Goal: Complete application form: Complete application form

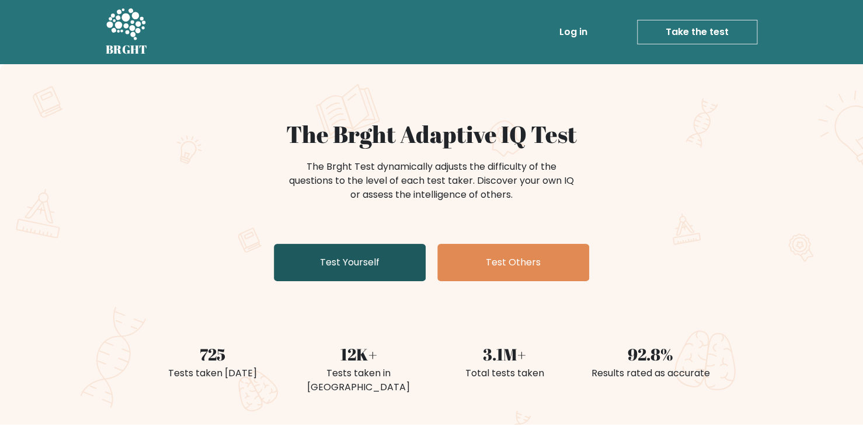
click at [399, 273] on link "Test Yourself" at bounding box center [350, 262] width 152 height 37
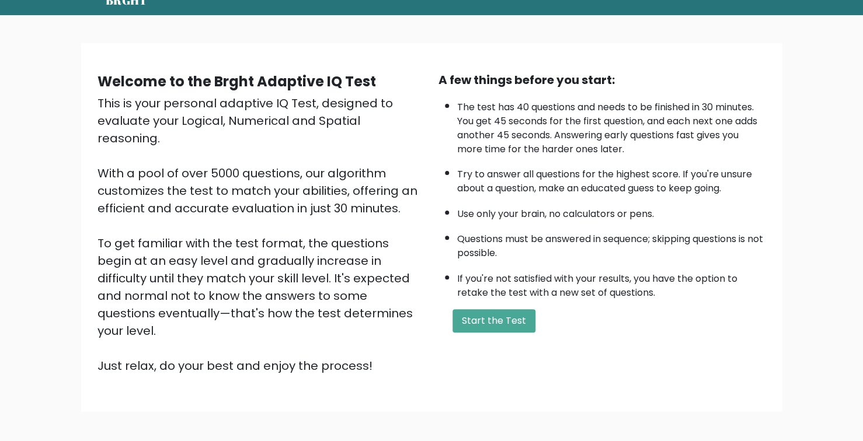
scroll to position [50, 0]
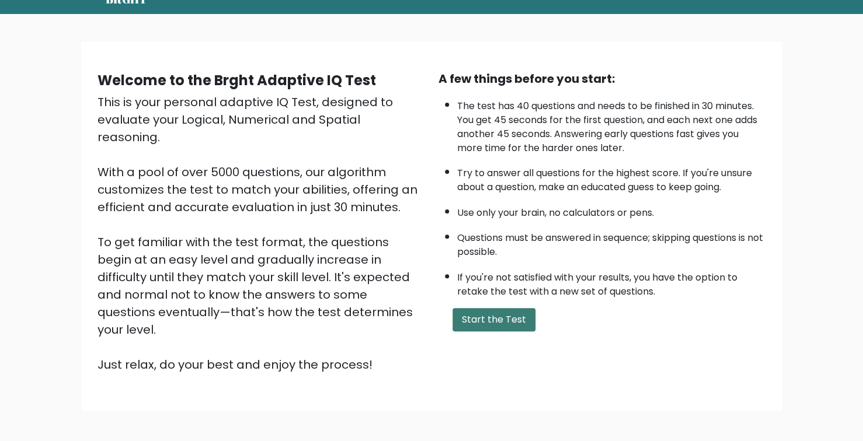
click at [497, 321] on button "Start the Test" at bounding box center [494, 319] width 83 height 23
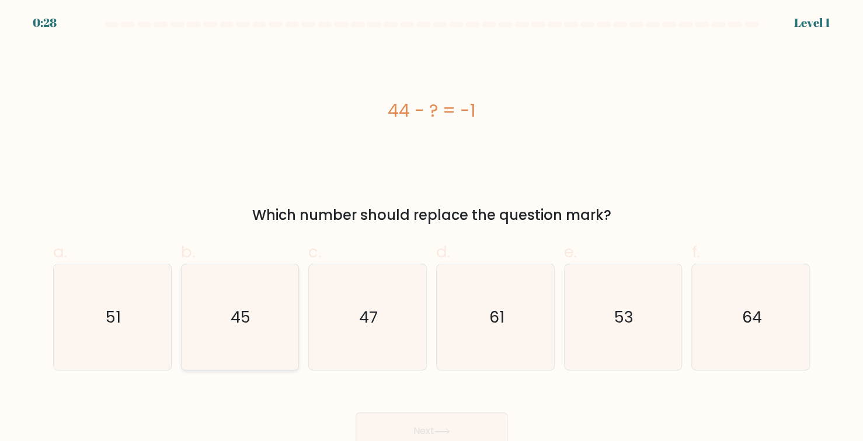
click at [260, 321] on icon "45" at bounding box center [240, 318] width 106 height 106
click at [432, 228] on input "b. 45" at bounding box center [432, 225] width 1 height 8
radio input "true"
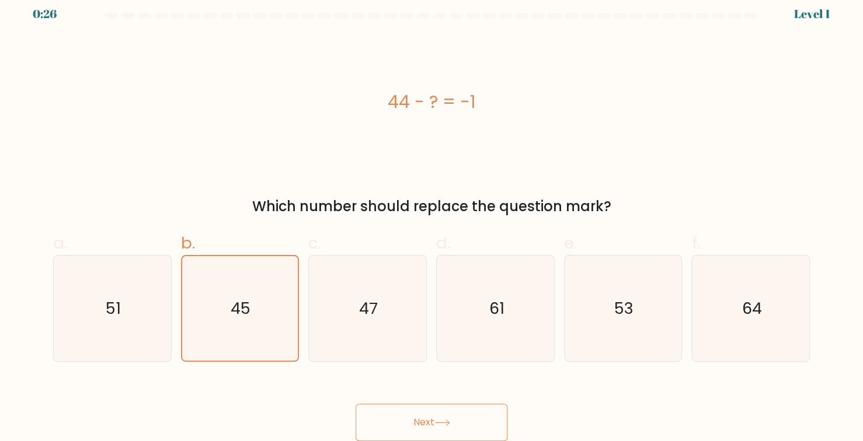
click at [388, 412] on button "Next" at bounding box center [432, 422] width 152 height 37
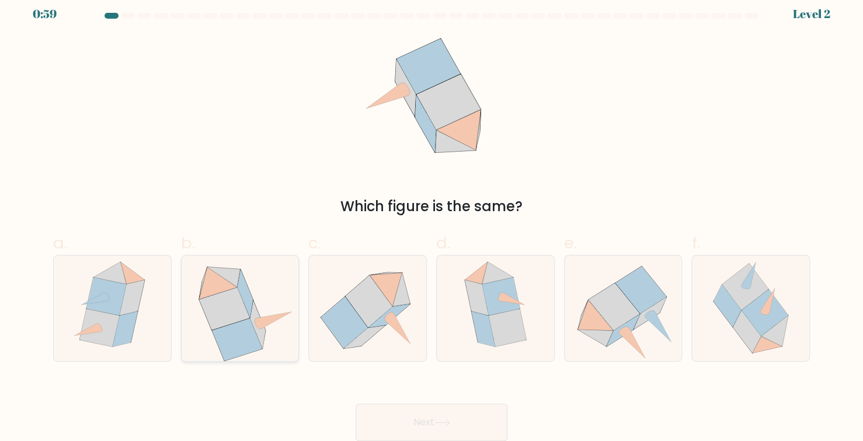
click at [262, 323] on icon at bounding box center [274, 320] width 36 height 17
click at [432, 220] on input "b." at bounding box center [432, 216] width 1 height 8
radio input "true"
drag, startPoint x: 392, startPoint y: 423, endPoint x: 360, endPoint y: 423, distance: 32.1
click at [360, 423] on button "Next" at bounding box center [432, 422] width 152 height 37
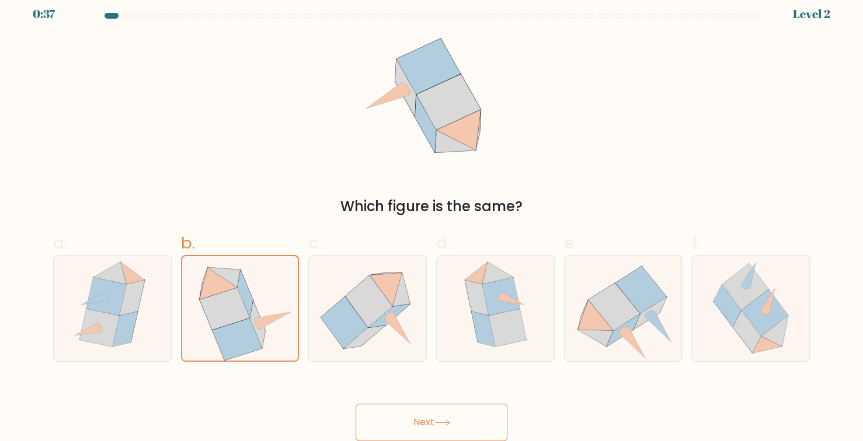
click at [360, 423] on button "Next" at bounding box center [432, 422] width 152 height 37
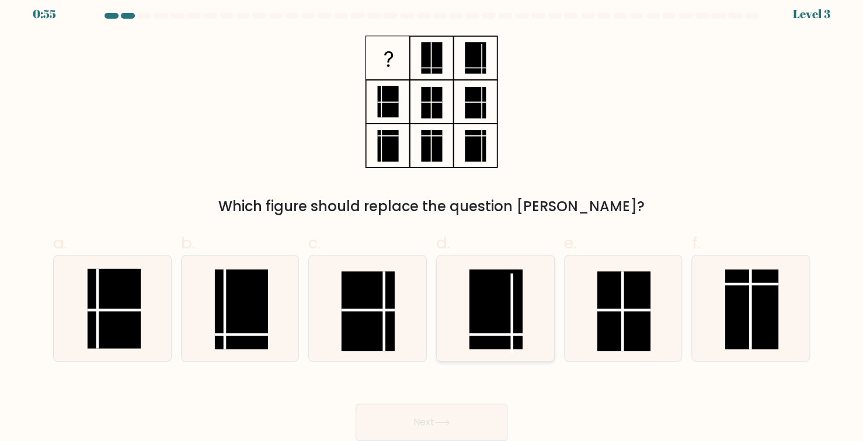
click at [489, 323] on rect at bounding box center [495, 310] width 53 height 80
click at [432, 220] on input "d." at bounding box center [432, 216] width 1 height 8
radio input "true"
click at [451, 414] on button "Next" at bounding box center [432, 422] width 152 height 37
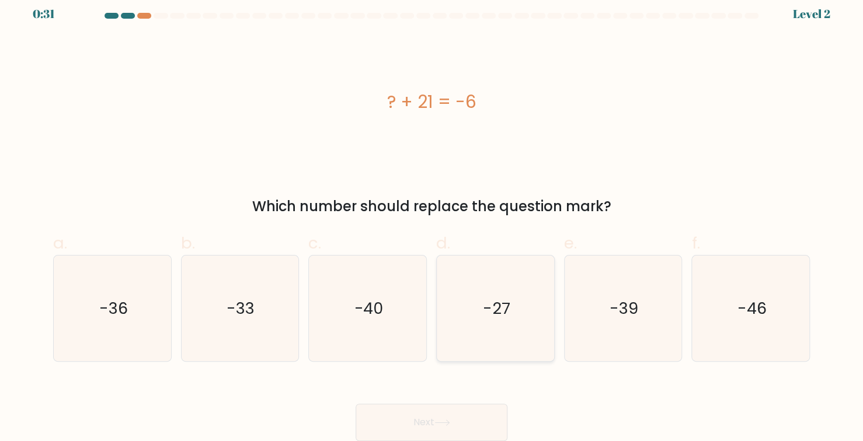
click at [483, 269] on icon "-27" at bounding box center [496, 309] width 106 height 106
click at [432, 220] on input "d. -27" at bounding box center [432, 216] width 1 height 8
radio input "true"
click at [409, 420] on button "Next" at bounding box center [432, 422] width 152 height 37
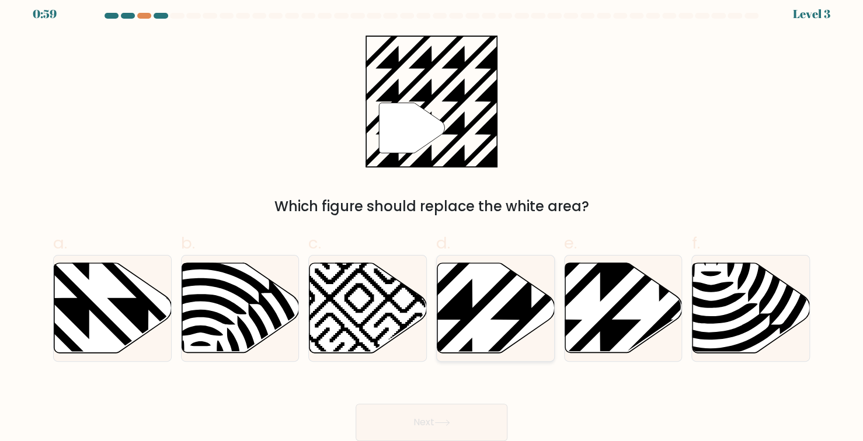
click at [495, 304] on icon at bounding box center [495, 308] width 117 height 90
click at [432, 220] on input "d." at bounding box center [432, 216] width 1 height 8
radio input "true"
drag, startPoint x: 495, startPoint y: 304, endPoint x: 448, endPoint y: 316, distance: 48.2
click at [448, 316] on icon at bounding box center [531, 262] width 234 height 234
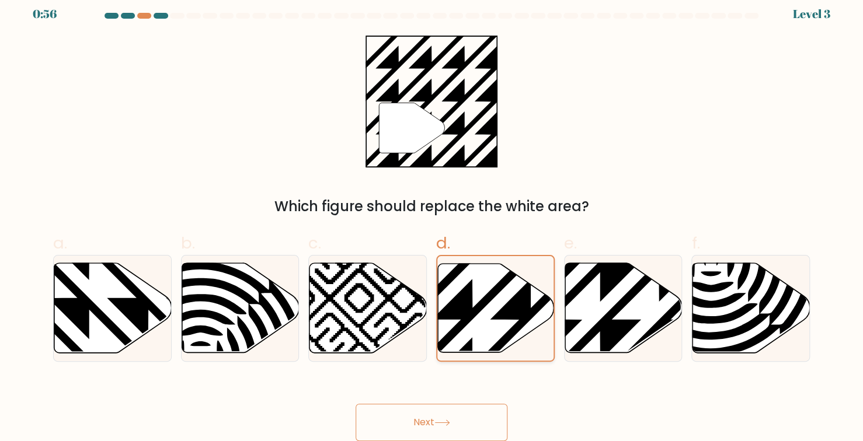
click at [432, 220] on input "d." at bounding box center [432, 216] width 1 height 8
click at [421, 434] on button "Next" at bounding box center [432, 422] width 152 height 37
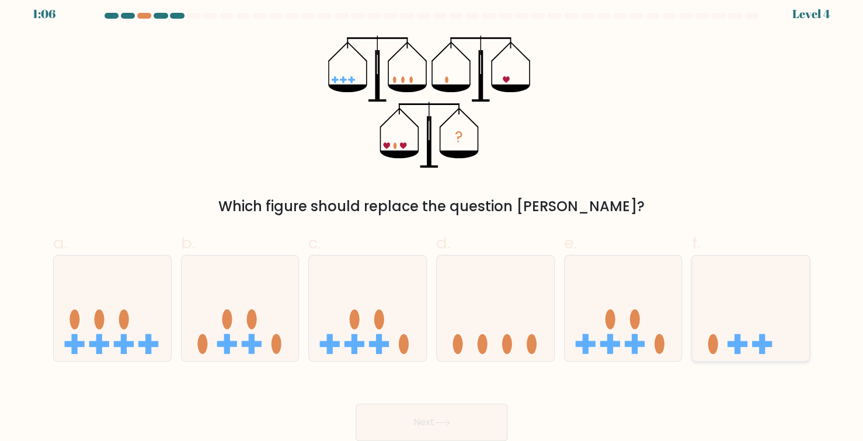
click at [725, 287] on icon at bounding box center [750, 308] width 117 height 97
click at [432, 220] on input "f." at bounding box center [432, 216] width 1 height 8
radio input "true"
click at [395, 415] on button "Next" at bounding box center [432, 422] width 152 height 37
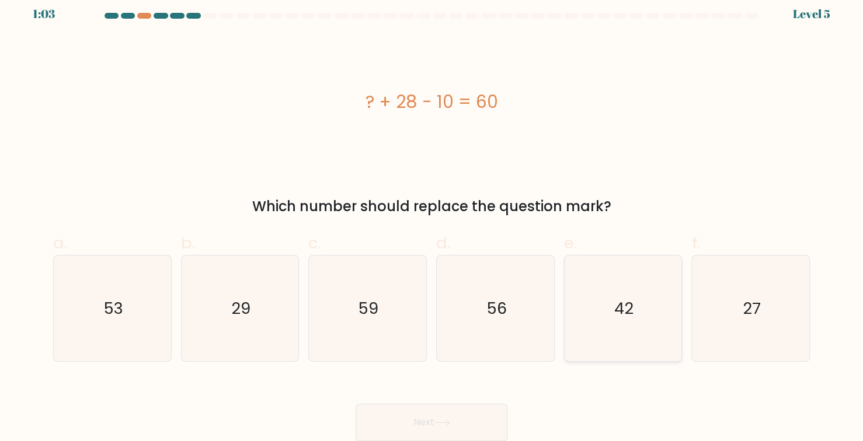
click at [644, 298] on icon "42" at bounding box center [623, 309] width 106 height 106
click at [432, 220] on input "e. 42" at bounding box center [432, 216] width 1 height 8
radio input "true"
click at [381, 406] on button "Next" at bounding box center [432, 422] width 152 height 37
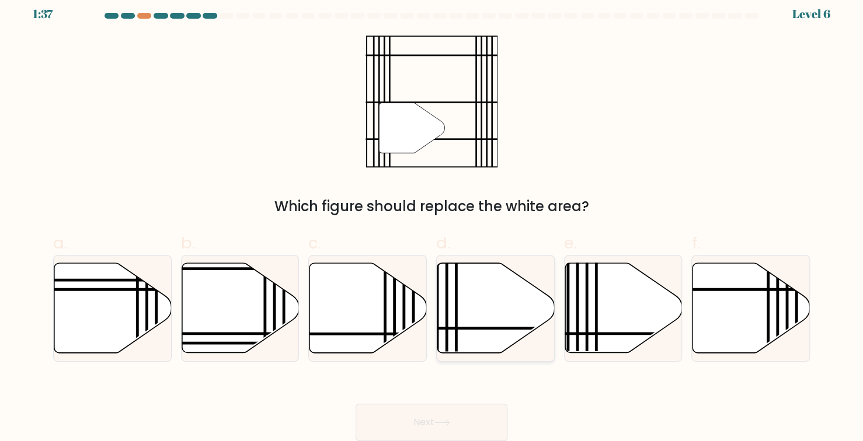
click at [468, 304] on icon at bounding box center [495, 308] width 117 height 90
click at [432, 220] on input "d." at bounding box center [432, 216] width 1 height 8
radio input "true"
click at [391, 428] on button "Next" at bounding box center [432, 422] width 152 height 37
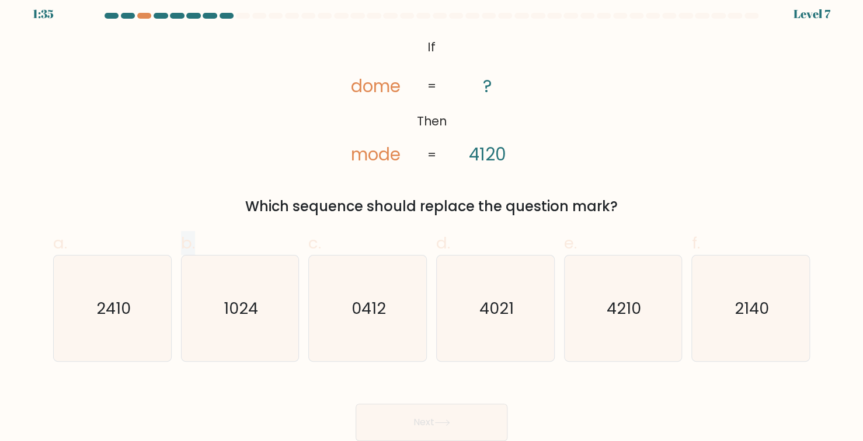
drag, startPoint x: 147, startPoint y: 291, endPoint x: 254, endPoint y: 215, distance: 131.9
click at [215, 227] on div "a. 2410 b. 1024 c." at bounding box center [431, 292] width 766 height 141
click at [736, 286] on icon "2140" at bounding box center [751, 309] width 106 height 106
click at [432, 220] on input "f. 2140" at bounding box center [432, 216] width 1 height 8
radio input "true"
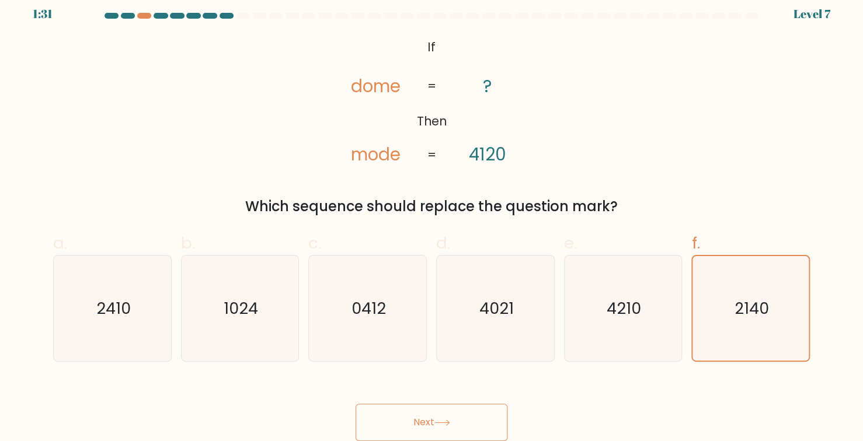
click at [427, 433] on button "Next" at bounding box center [432, 422] width 152 height 37
click at [423, 430] on button "Next" at bounding box center [432, 422] width 152 height 37
click at [434, 423] on button "Next" at bounding box center [432, 422] width 152 height 37
click at [441, 412] on button "Next" at bounding box center [432, 422] width 152 height 37
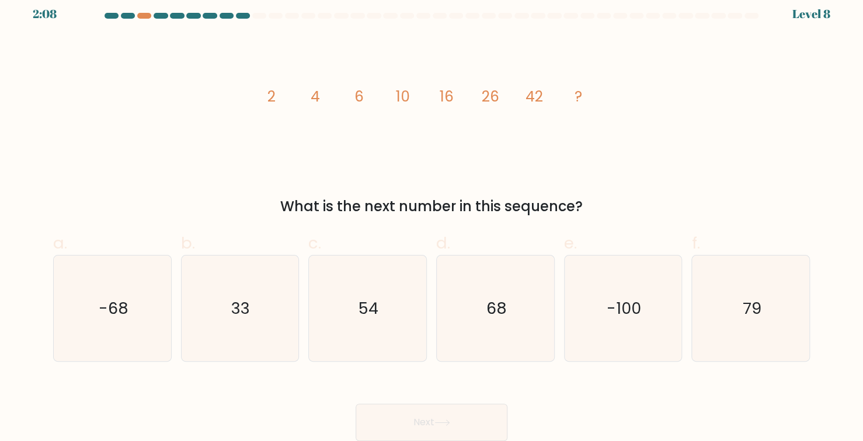
click at [441, 412] on button "Next" at bounding box center [432, 422] width 152 height 37
click at [562, 220] on form at bounding box center [431, 227] width 863 height 429
drag, startPoint x: 457, startPoint y: 286, endPoint x: 460, endPoint y: 234, distance: 51.4
click at [460, 234] on label "d. 68" at bounding box center [495, 296] width 119 height 131
click at [481, 337] on icon "68" at bounding box center [496, 309] width 106 height 106
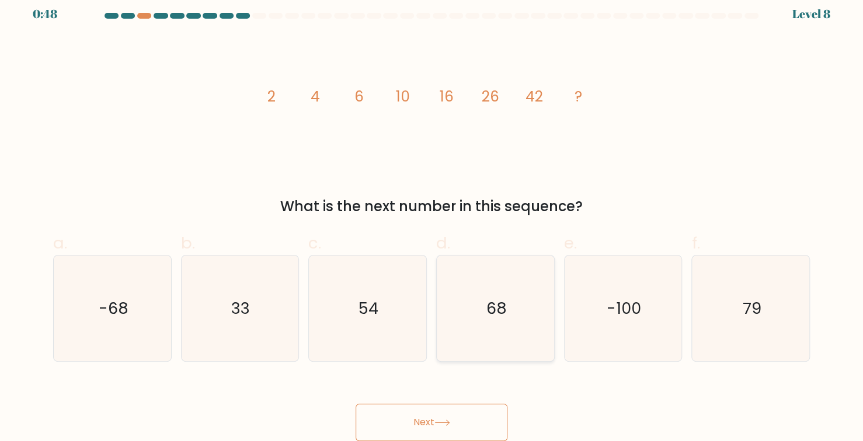
click at [432, 220] on input "d. 68" at bounding box center [432, 216] width 1 height 8
radio input "true"
click at [425, 419] on button "Next" at bounding box center [432, 422] width 152 height 37
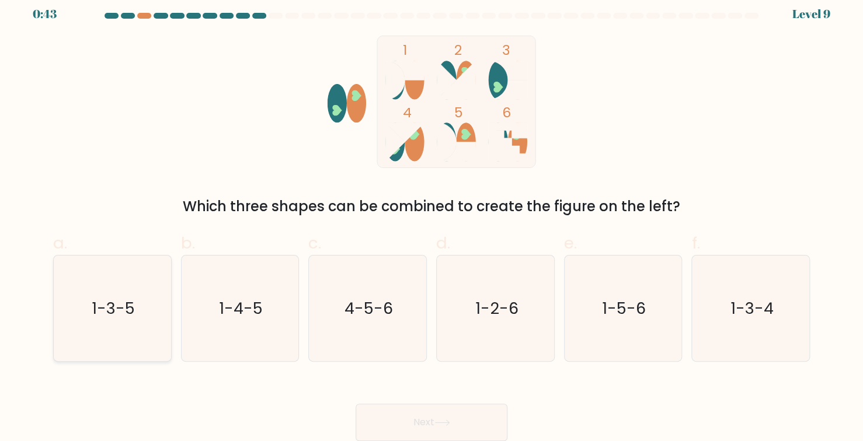
click at [119, 280] on icon "1-3-5" at bounding box center [113, 309] width 106 height 106
click at [432, 220] on input "a. 1-3-5" at bounding box center [432, 216] width 1 height 8
radio input "true"
click at [474, 420] on button "Next" at bounding box center [432, 422] width 152 height 37
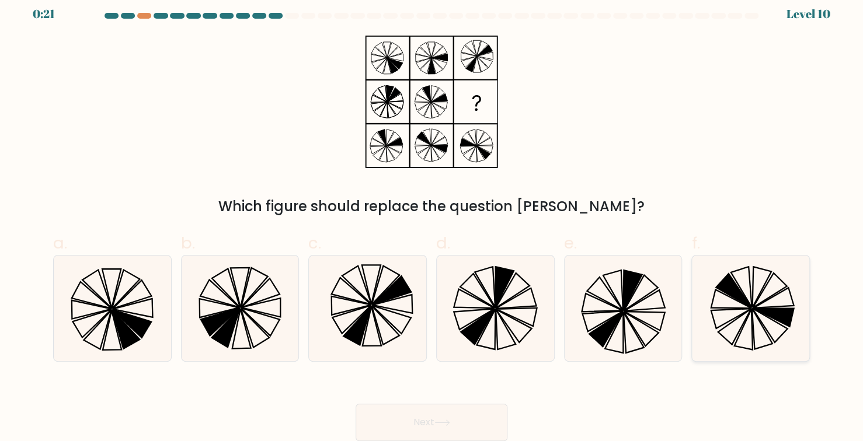
click at [773, 290] on icon at bounding box center [751, 309] width 106 height 106
click at [432, 220] on input "f." at bounding box center [432, 216] width 1 height 8
radio input "true"
click at [427, 415] on button "Next" at bounding box center [432, 422] width 152 height 37
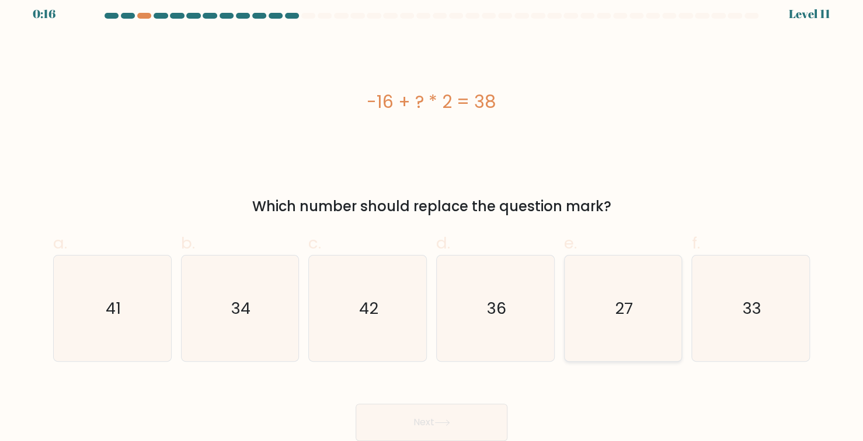
click at [577, 338] on icon "27" at bounding box center [623, 309] width 106 height 106
click at [432, 220] on input "e. 27" at bounding box center [432, 216] width 1 height 8
radio input "true"
click at [483, 408] on button "Next" at bounding box center [432, 422] width 152 height 37
click at [471, 430] on button "Next" at bounding box center [432, 422] width 152 height 37
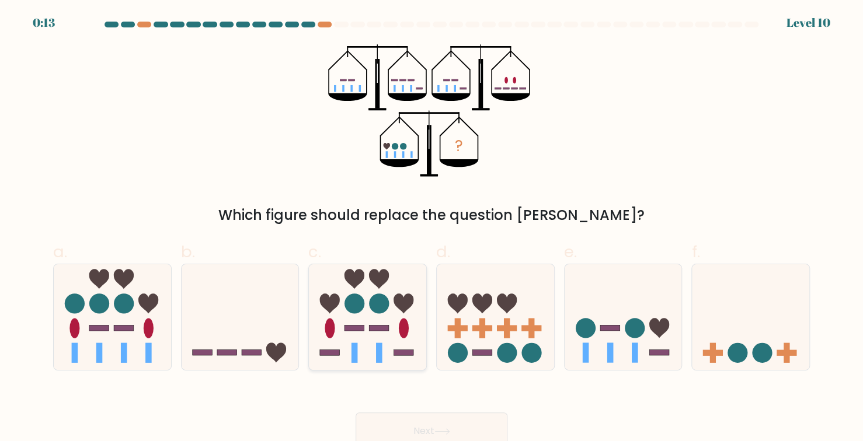
drag, startPoint x: 419, startPoint y: 338, endPoint x: 413, endPoint y: 325, distance: 13.3
click at [413, 325] on icon at bounding box center [367, 317] width 117 height 97
click at [432, 228] on input "c." at bounding box center [432, 225] width 1 height 8
radio input "true"
click at [620, 335] on icon at bounding box center [623, 317] width 117 height 97
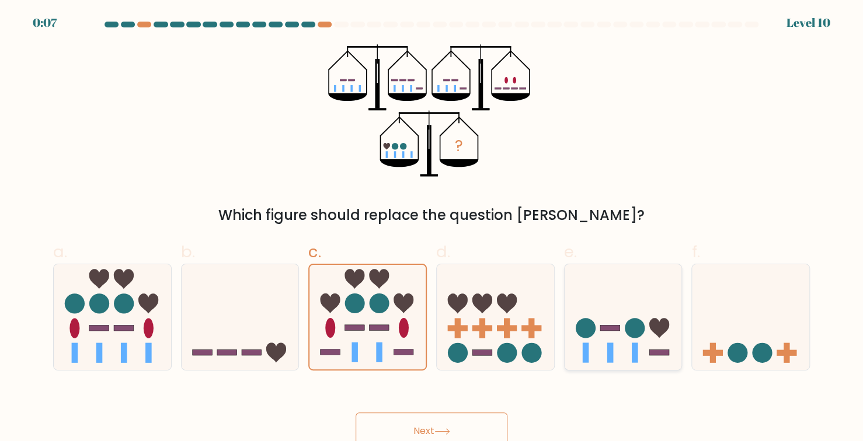
click at [432, 228] on input "e." at bounding box center [432, 225] width 1 height 8
radio input "true"
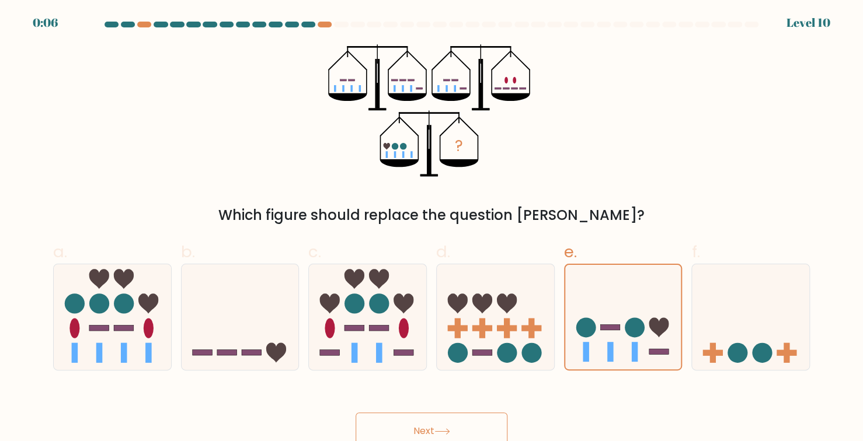
click at [443, 417] on button "Next" at bounding box center [432, 431] width 152 height 37
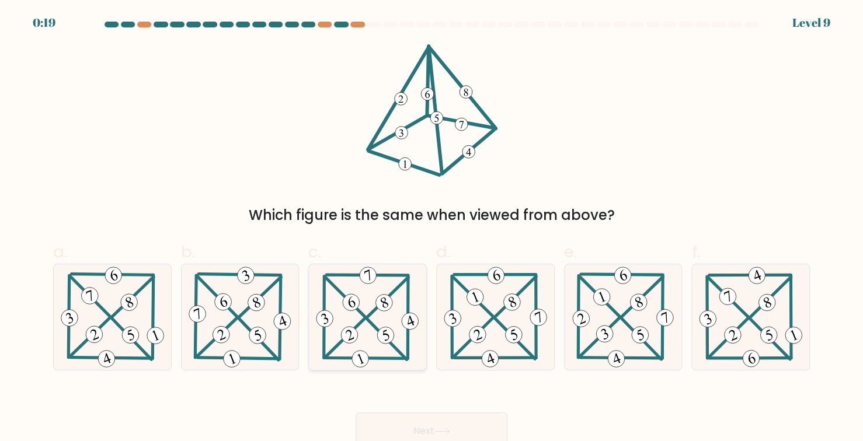
click at [350, 315] on icon at bounding box center [367, 318] width 107 height 106
click at [432, 228] on input "c." at bounding box center [432, 225] width 1 height 8
radio input "true"
click at [465, 426] on button "Next" at bounding box center [432, 431] width 152 height 37
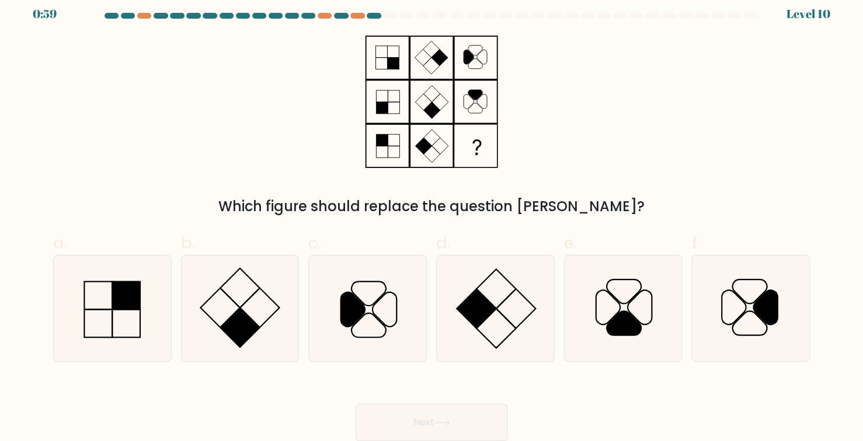
scroll to position [9, 0]
click at [708, 334] on icon at bounding box center [751, 309] width 106 height 106
click at [432, 220] on input "f." at bounding box center [432, 216] width 1 height 8
radio input "true"
click at [462, 413] on button "Next" at bounding box center [432, 422] width 152 height 37
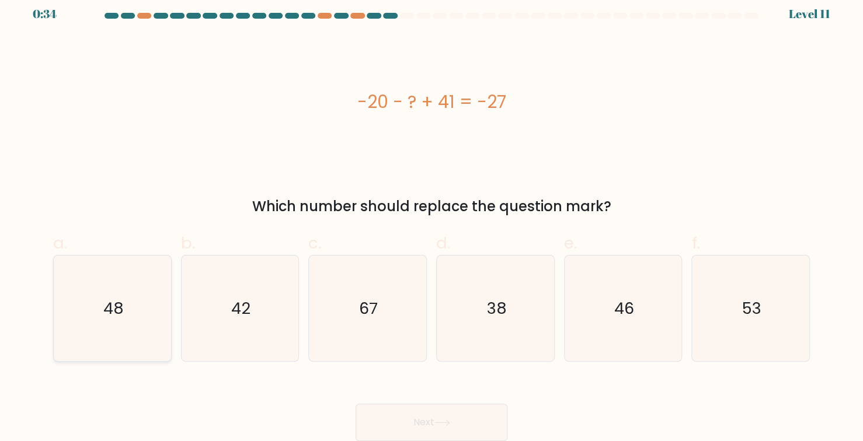
click at [147, 337] on icon "48" at bounding box center [113, 309] width 106 height 106
click at [432, 220] on input "a. 48" at bounding box center [432, 216] width 1 height 8
radio input "true"
click at [485, 423] on button "Next" at bounding box center [432, 422] width 152 height 37
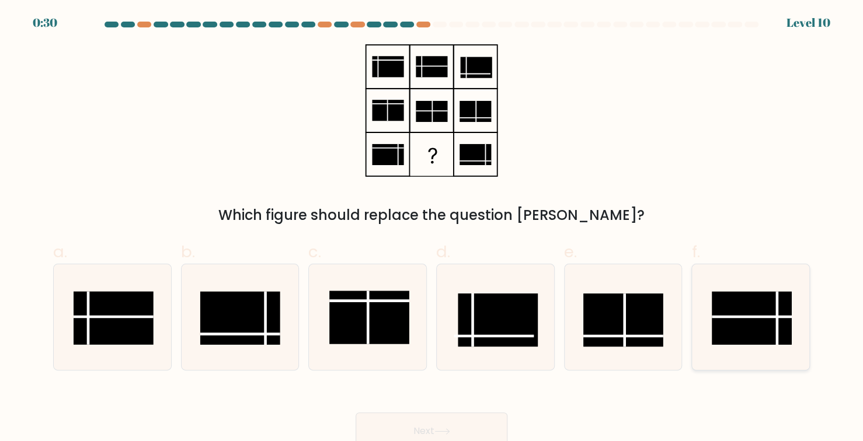
click at [745, 319] on rect at bounding box center [752, 318] width 80 height 53
click at [432, 228] on input "f." at bounding box center [432, 225] width 1 height 8
radio input "true"
click at [404, 426] on button "Next" at bounding box center [432, 431] width 152 height 37
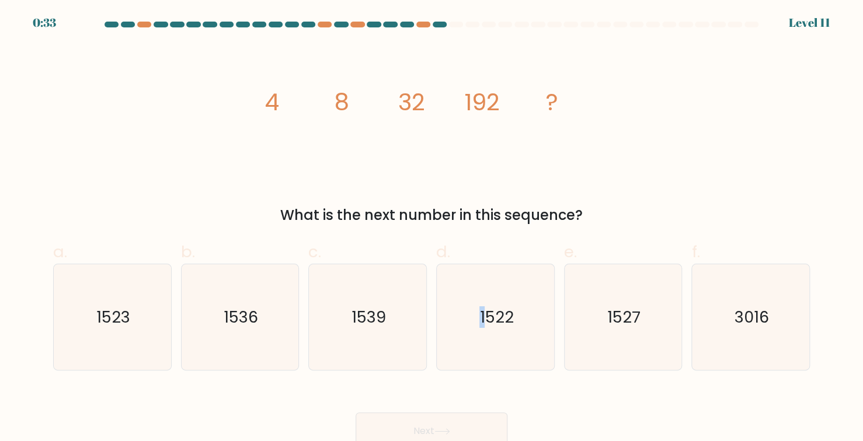
drag, startPoint x: 486, startPoint y: 340, endPoint x: 512, endPoint y: 260, distance: 84.0
click at [512, 260] on label "d. 1522" at bounding box center [495, 305] width 119 height 131
click at [516, 309] on icon "1522" at bounding box center [496, 318] width 106 height 106
click at [432, 228] on input "d. 1522" at bounding box center [432, 225] width 1 height 8
radio input "true"
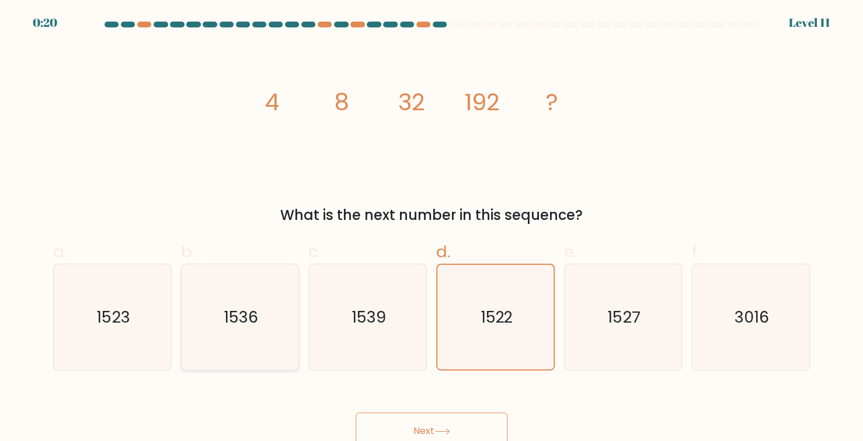
click at [273, 318] on icon "1536" at bounding box center [240, 318] width 106 height 106
click at [432, 228] on input "b. 1536" at bounding box center [432, 225] width 1 height 8
radio input "true"
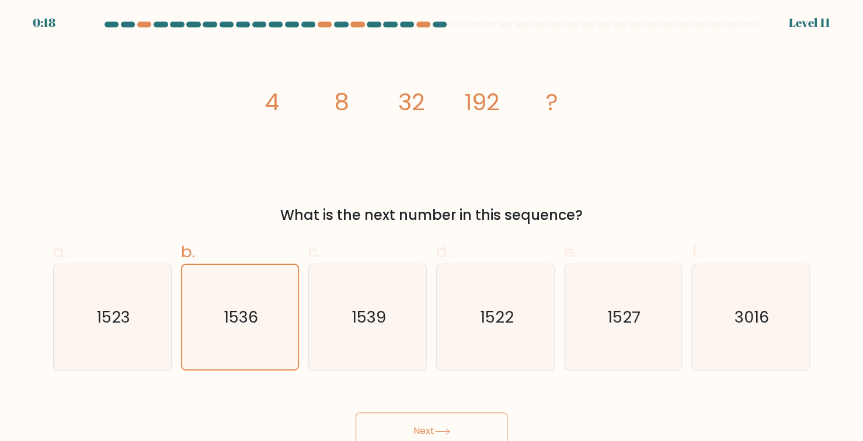
click at [418, 435] on button "Next" at bounding box center [432, 431] width 152 height 37
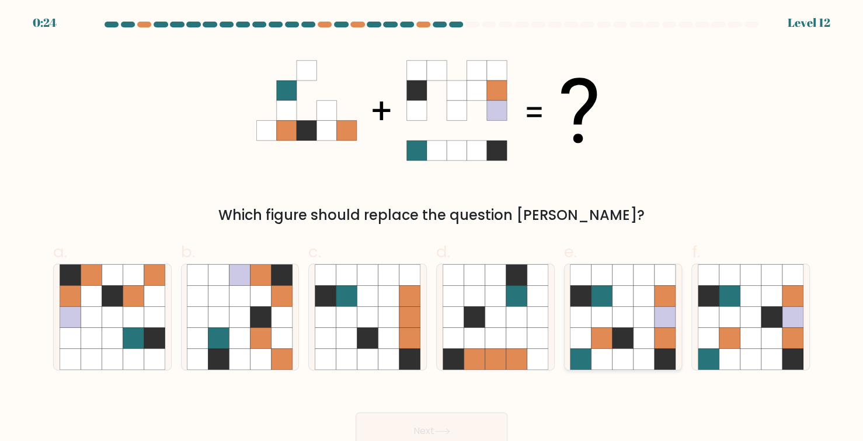
click at [621, 350] on icon at bounding box center [623, 359] width 21 height 21
click at [432, 228] on input "e." at bounding box center [432, 225] width 1 height 8
radio input "true"
click at [402, 431] on button "Next" at bounding box center [432, 431] width 152 height 37
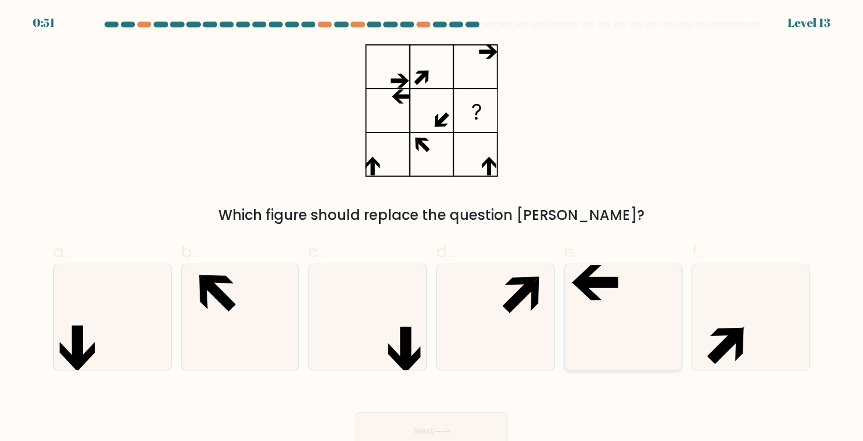
click at [645, 295] on icon at bounding box center [623, 318] width 106 height 106
click at [432, 228] on input "e." at bounding box center [432, 225] width 1 height 8
radio input "true"
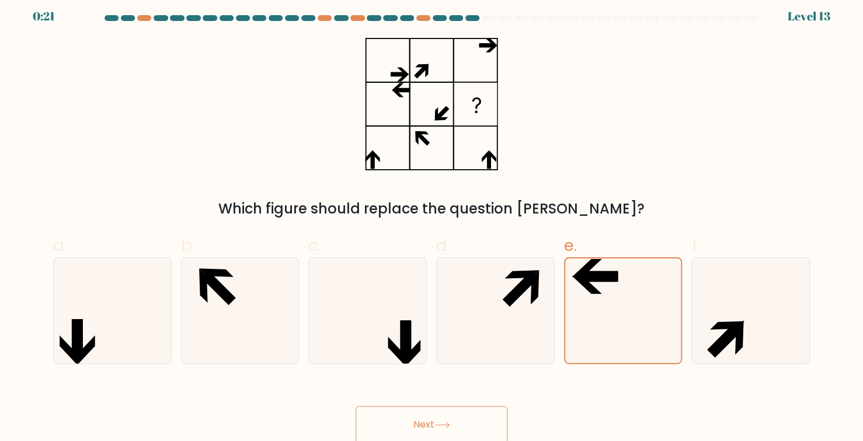
click at [452, 423] on button "Next" at bounding box center [432, 424] width 152 height 37
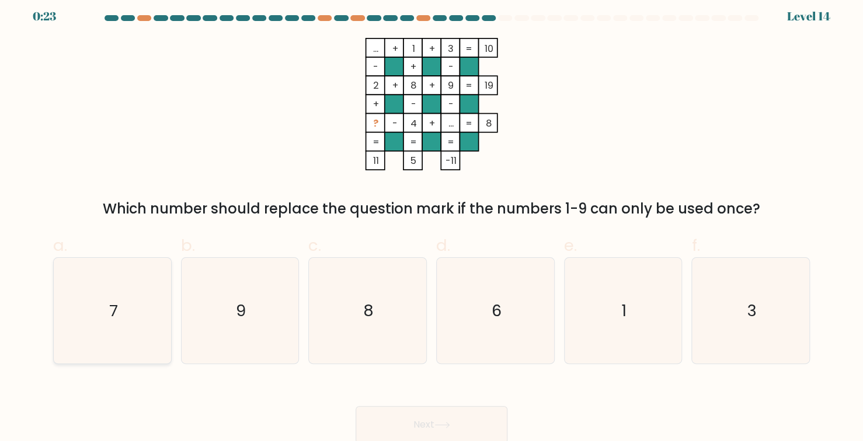
click at [93, 328] on icon "7" at bounding box center [113, 311] width 106 height 106
click at [432, 222] on input "a. 7" at bounding box center [432, 218] width 1 height 8
radio input "true"
click at [418, 429] on button "Next" at bounding box center [432, 424] width 152 height 37
click at [419, 421] on button "Next" at bounding box center [432, 424] width 152 height 37
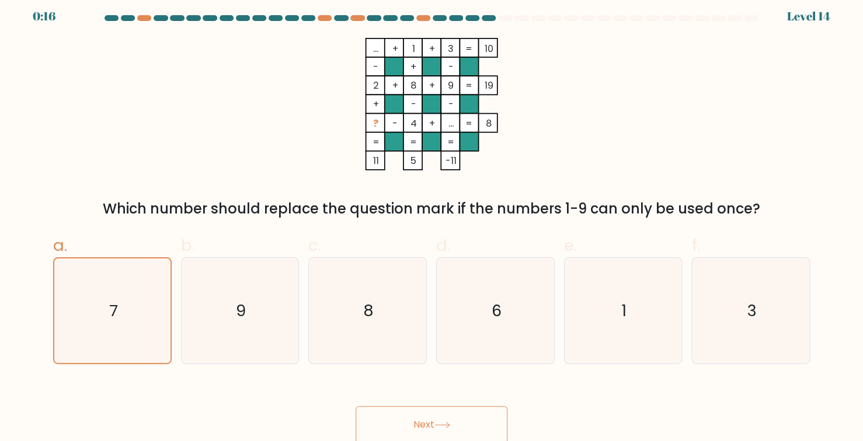
click at [419, 421] on button "Next" at bounding box center [432, 424] width 152 height 37
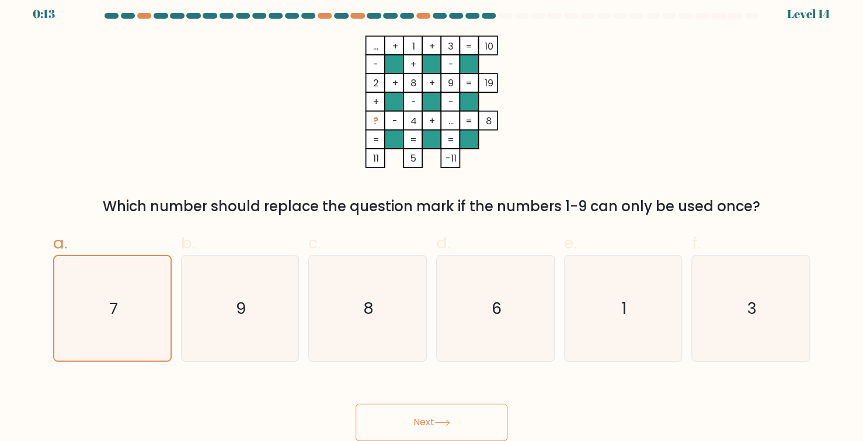
scroll to position [9, 0]
drag, startPoint x: 419, startPoint y: 421, endPoint x: 377, endPoint y: 420, distance: 41.5
click at [377, 420] on button "Next" at bounding box center [432, 422] width 152 height 37
click at [126, 330] on icon "7" at bounding box center [112, 308] width 105 height 105
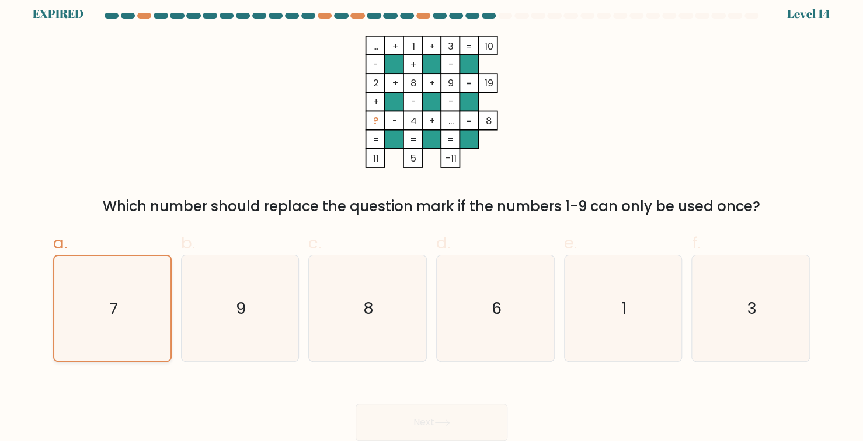
click at [432, 220] on input "a. 7" at bounding box center [432, 216] width 1 height 8
click at [147, 311] on icon "7" at bounding box center [112, 308] width 105 height 105
click at [432, 220] on input "a. 7" at bounding box center [432, 216] width 1 height 8
click at [356, 423] on div "Next" at bounding box center [431, 408] width 771 height 65
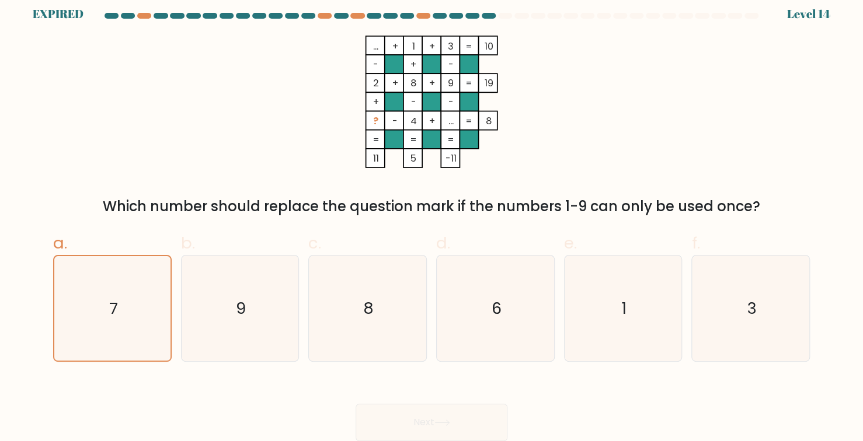
click at [398, 421] on div "Next" at bounding box center [431, 408] width 771 height 65
